Goal: Information Seeking & Learning: Learn about a topic

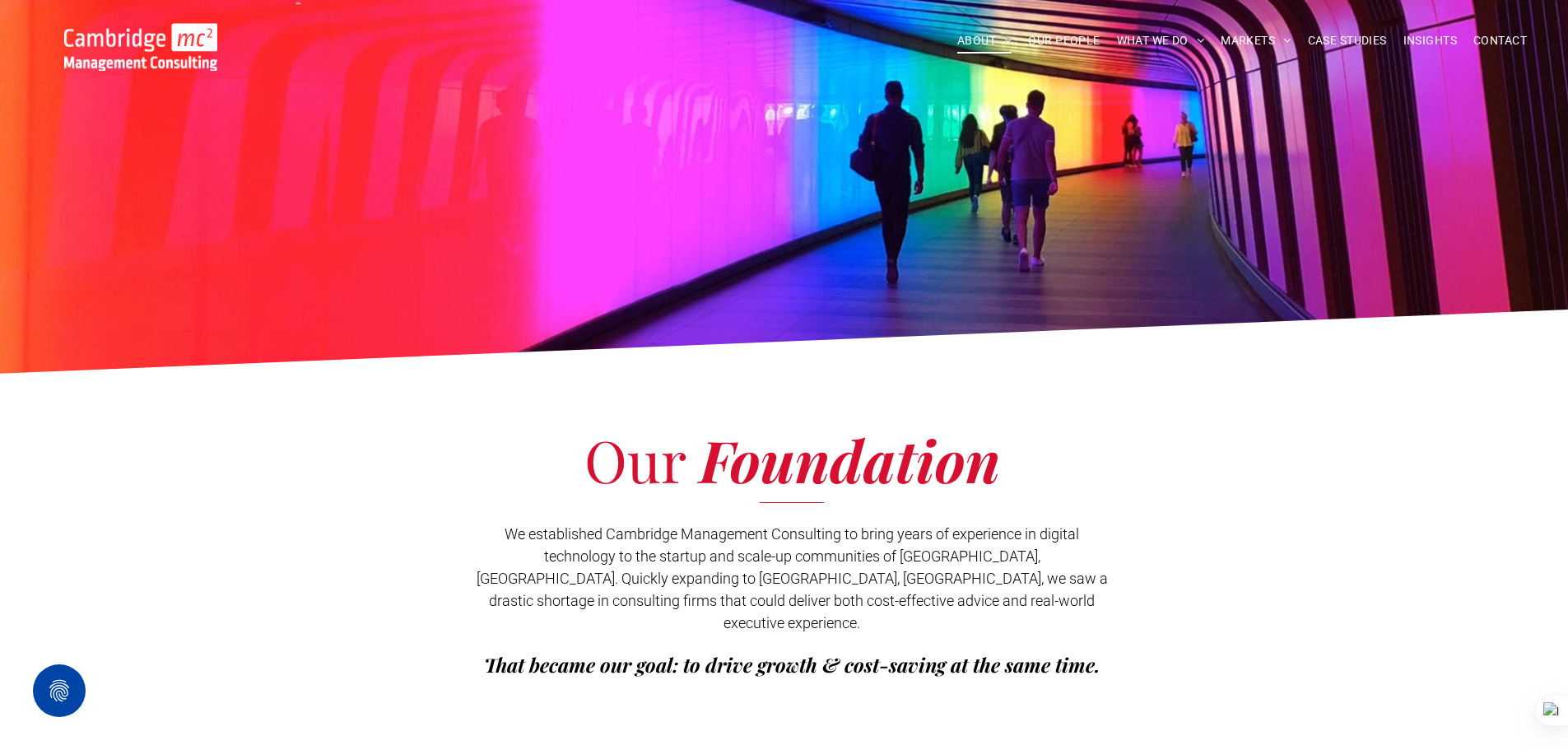
click at [135, 42] on img at bounding box center [140, 47] width 153 height 48
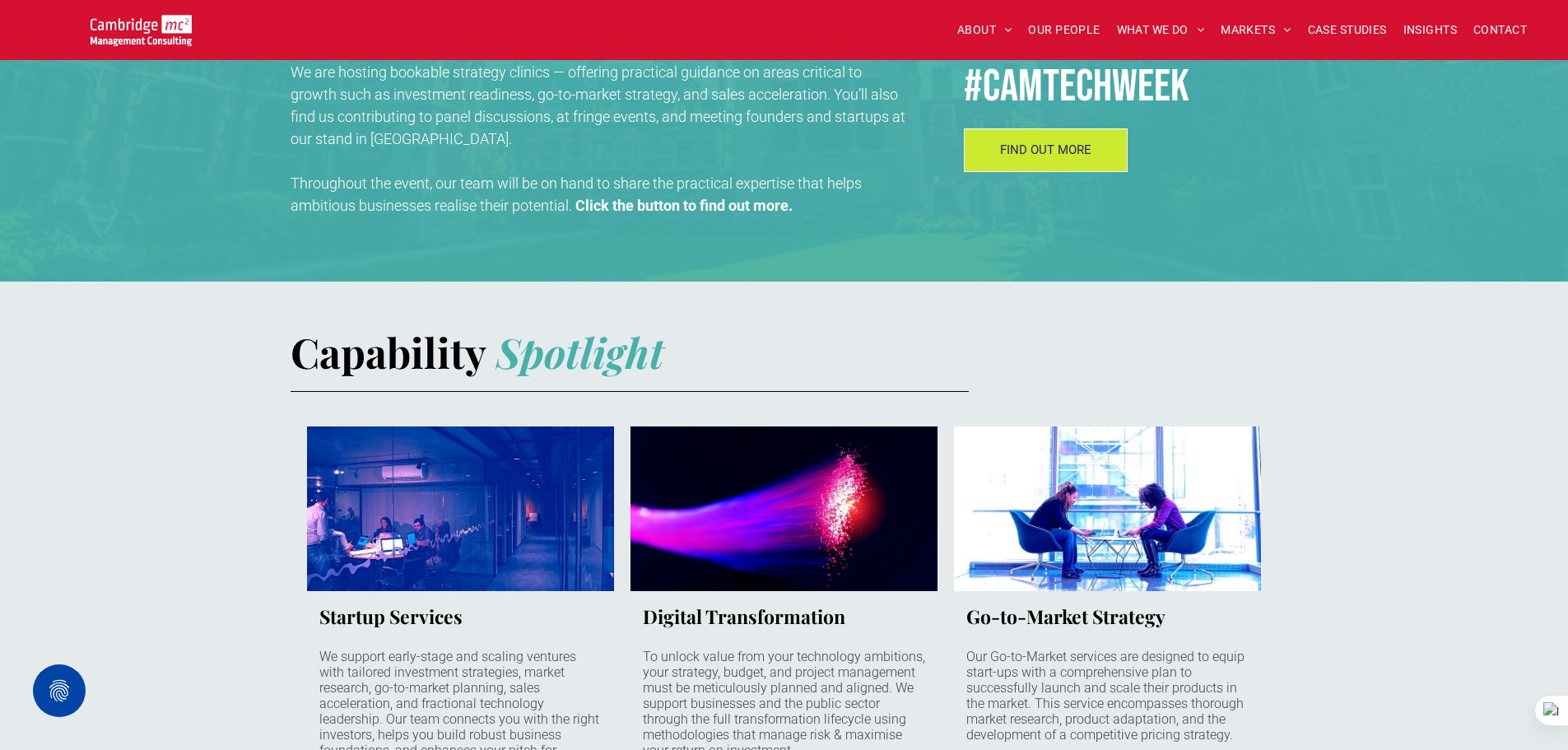
scroll to position [741, 0]
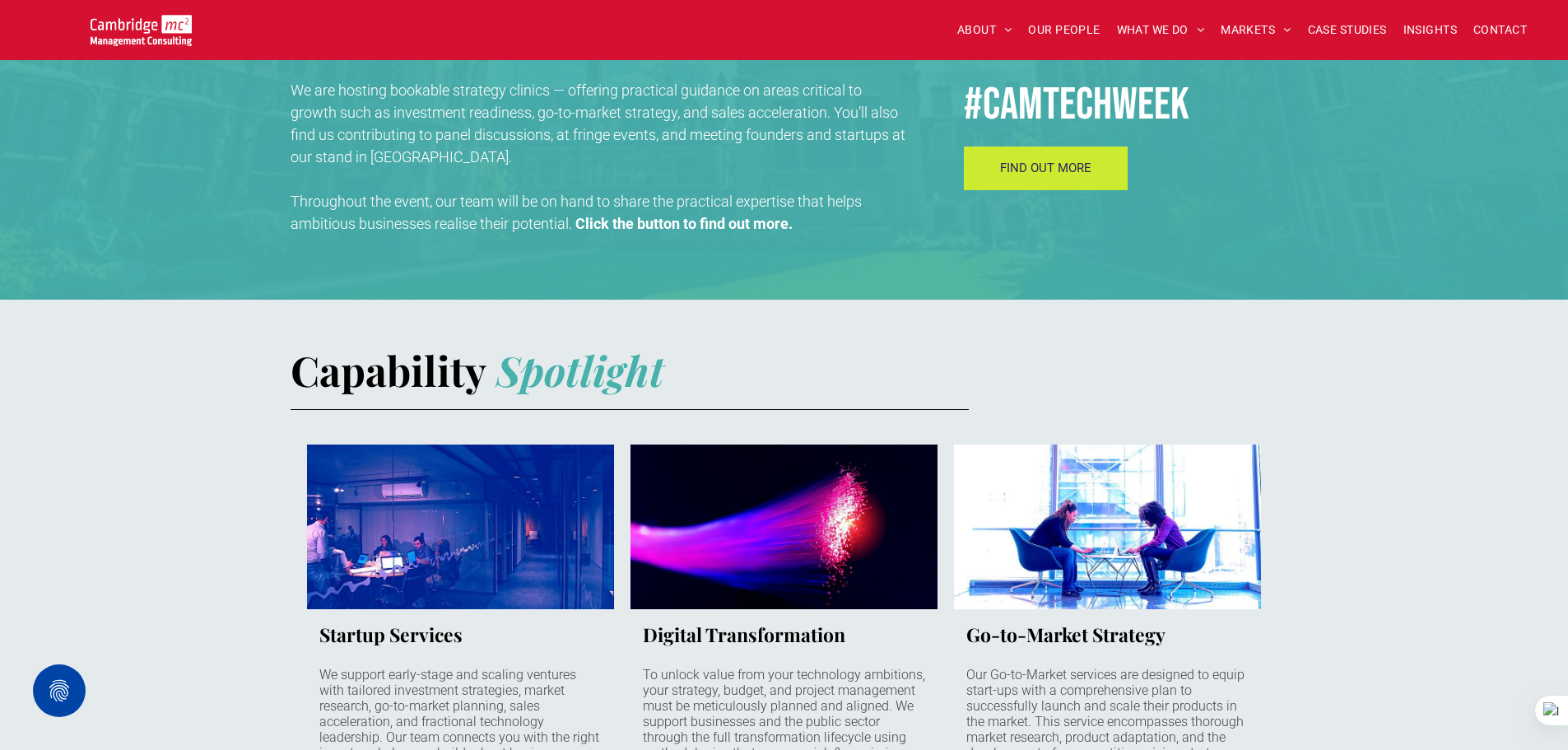
click at [1054, 168] on span "FIND OUT MORE" at bounding box center [1045, 168] width 91 height 15
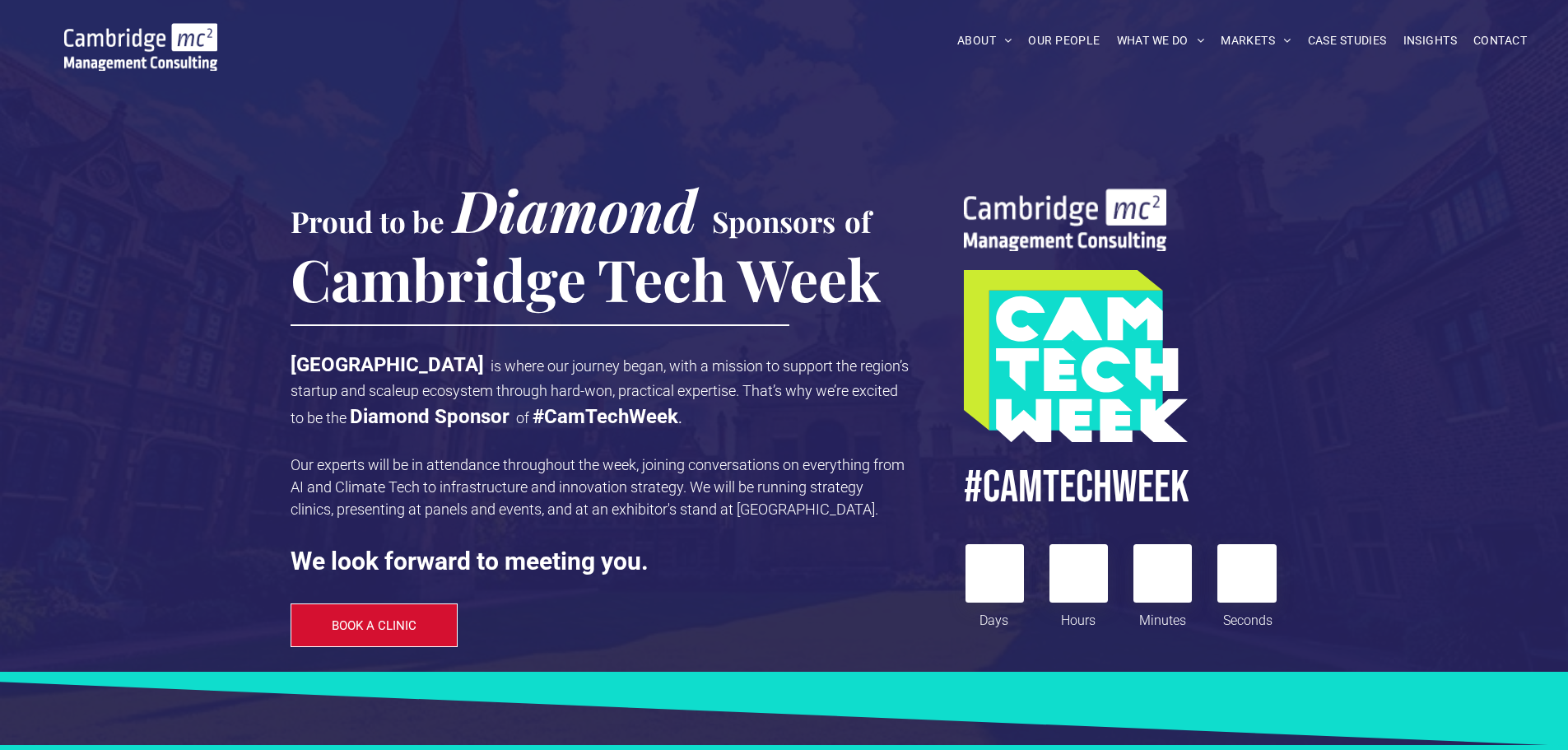
scroll to position [741, 0]
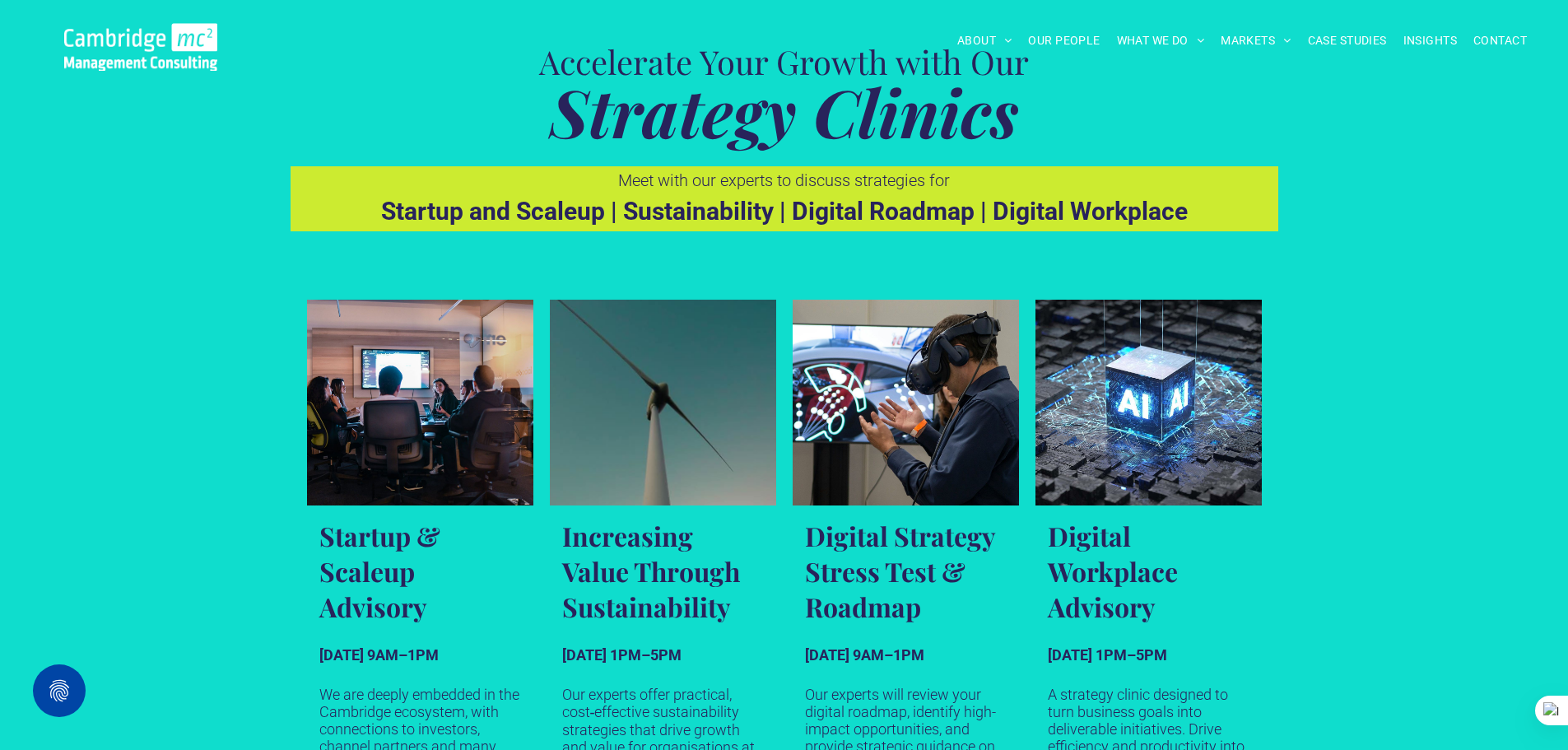
drag, startPoint x: 1441, startPoint y: 593, endPoint x: 1507, endPoint y: 730, distance: 152.1
click at [1443, 593] on div "Startup & Scaleup Advisory [DATE] 9AM–1PM We are deeply embedded in the Cambrid…" at bounding box center [784, 565] width 1568 height 606
